Goal: Find specific page/section: Find specific page/section

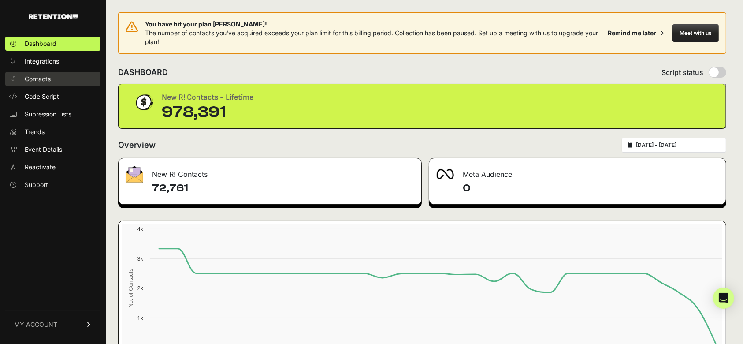
click at [48, 78] on span "Contacts" at bounding box center [38, 78] width 26 height 9
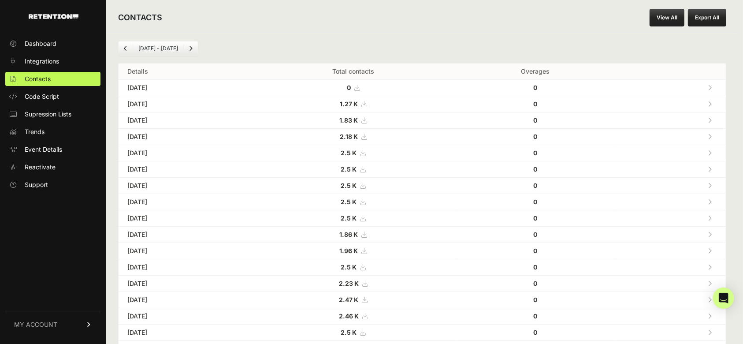
scroll to position [58, 0]
